Goal: Task Accomplishment & Management: Use online tool/utility

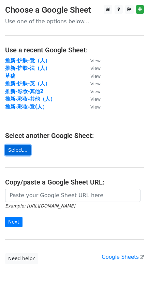
click at [28, 152] on link "Select..." at bounding box center [18, 150] width 26 height 11
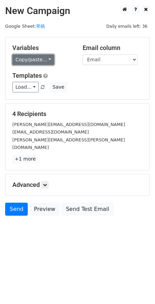
click at [37, 58] on link "Copy/paste..." at bounding box center [33, 59] width 42 height 11
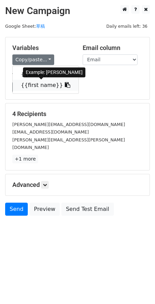
click at [47, 84] on link "{{first name}}" at bounding box center [46, 85] width 66 height 11
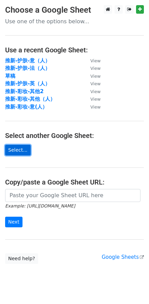
click at [25, 151] on link "Select..." at bounding box center [18, 150] width 26 height 11
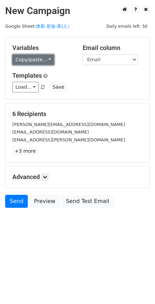
click at [47, 61] on link "Copy/paste..." at bounding box center [33, 59] width 42 height 11
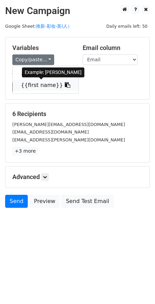
click at [44, 82] on link "{{first name}}" at bounding box center [46, 85] width 66 height 11
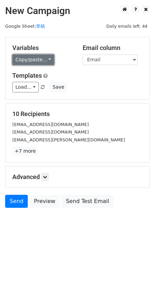
click at [41, 61] on link "Copy/paste..." at bounding box center [33, 59] width 42 height 11
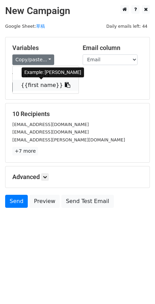
click at [44, 86] on link "{{first name}}" at bounding box center [46, 85] width 66 height 11
